Goal: Task Accomplishment & Management: Manage account settings

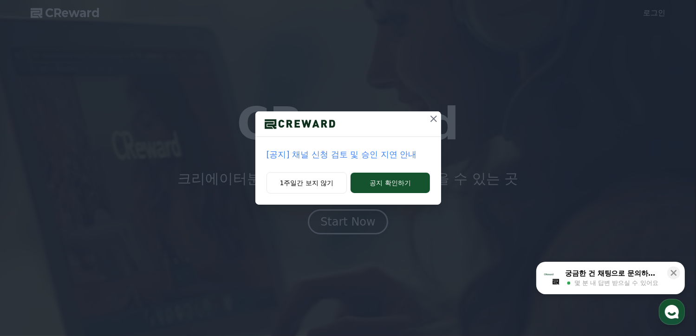
click at [435, 118] on icon at bounding box center [433, 118] width 11 height 11
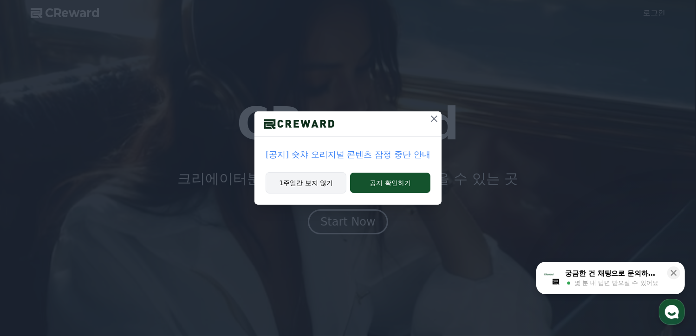
click at [313, 178] on button "1주일간 보지 않기" at bounding box center [306, 182] width 81 height 21
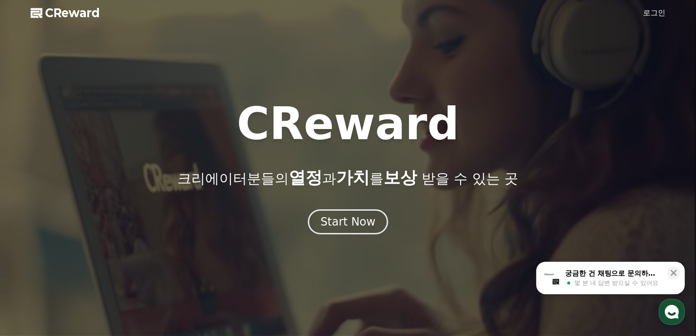
click at [660, 13] on link "로그인" at bounding box center [655, 12] width 22 height 11
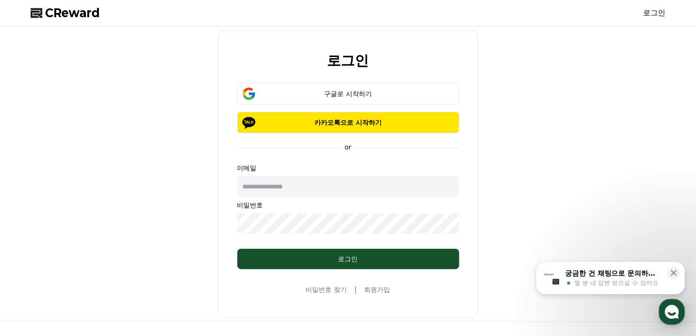
click at [341, 166] on p "이메일" at bounding box center [348, 167] width 222 height 9
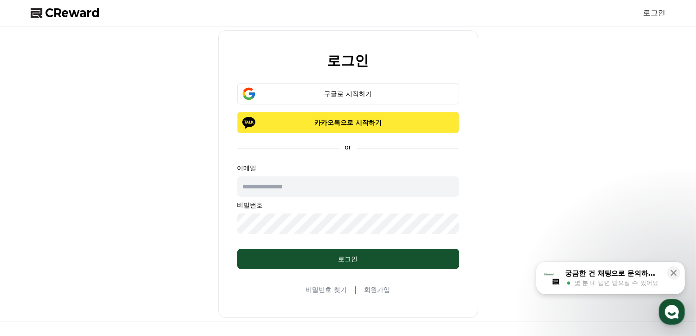
click at [318, 129] on button "카카오톡으로 시작하기" at bounding box center [348, 122] width 222 height 21
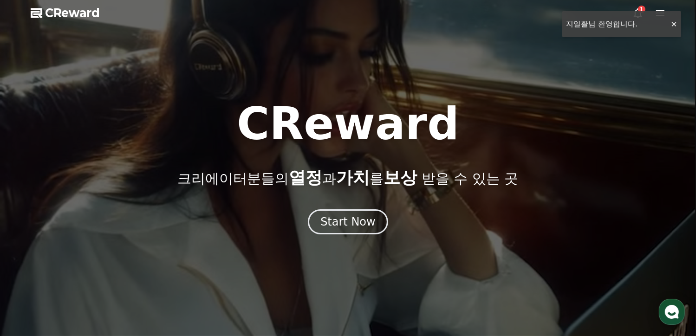
drag, startPoint x: 673, startPoint y: 27, endPoint x: 666, endPoint y: 27, distance: 6.1
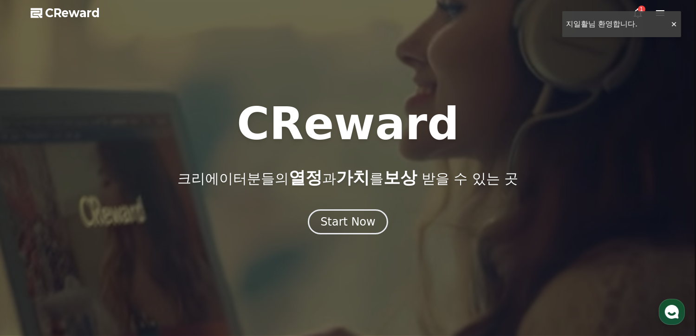
click at [673, 27] on div at bounding box center [348, 168] width 696 height 336
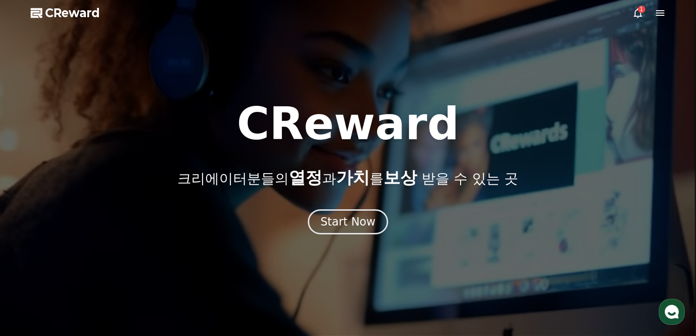
click at [643, 18] on div "1" at bounding box center [649, 12] width 33 height 11
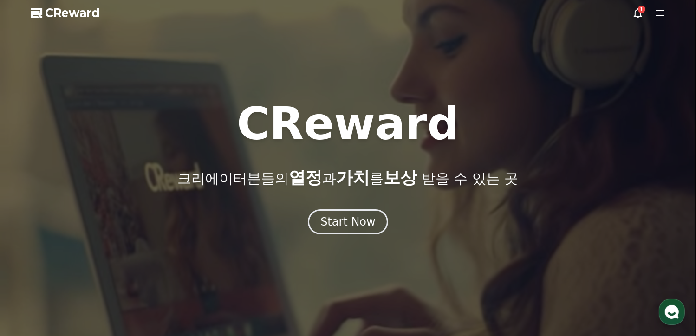
click at [641, 16] on icon at bounding box center [638, 13] width 8 height 10
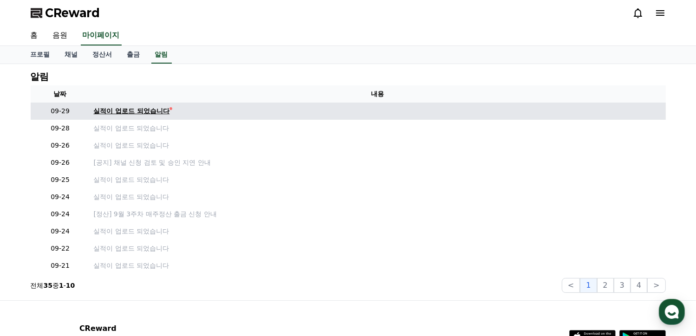
click at [162, 107] on div "실적이 업로드 되었습니다" at bounding box center [132, 111] width 76 height 10
